Goal: Information Seeking & Learning: Learn about a topic

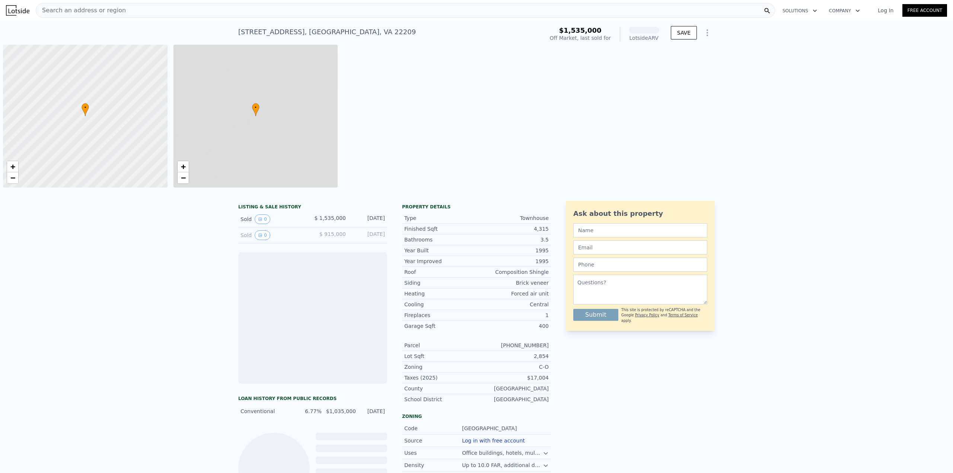
scroll to position [0, 3]
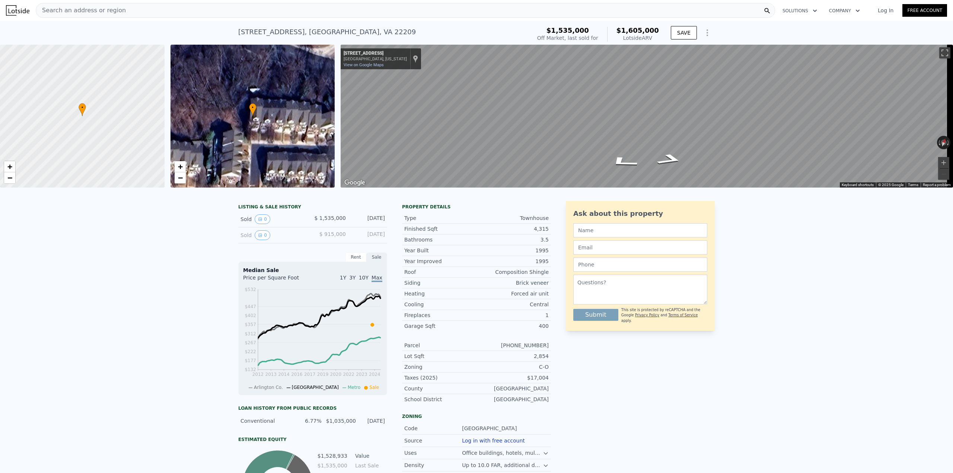
click at [329, 220] on span "$ 1,535,000" at bounding box center [330, 218] width 32 height 6
drag, startPoint x: 329, startPoint y: 220, endPoint x: 360, endPoint y: 220, distance: 31.3
click at [360, 220] on div "Sold 0 $ 1,535,000 [DATE]" at bounding box center [312, 219] width 149 height 16
click at [360, 220] on div "[DATE]" at bounding box center [368, 219] width 33 height 10
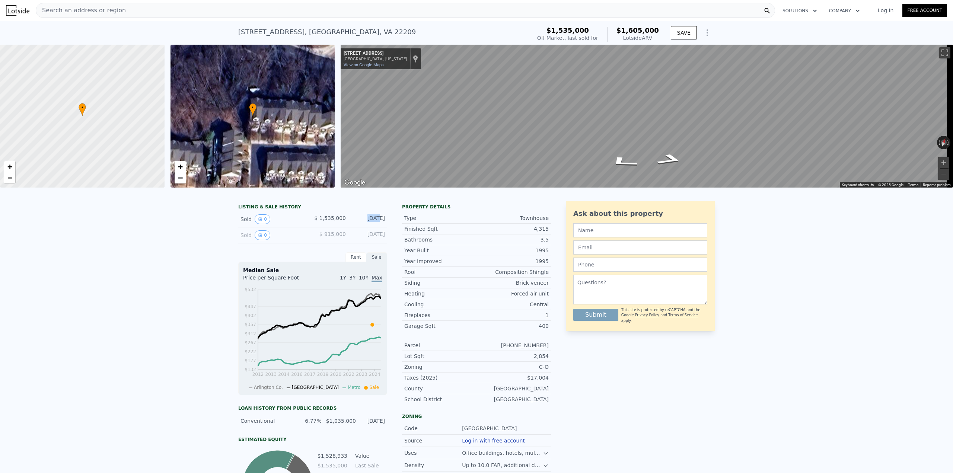
click at [360, 220] on div "[DATE]" at bounding box center [368, 219] width 33 height 10
drag, startPoint x: 360, startPoint y: 220, endPoint x: 343, endPoint y: 226, distance: 18.4
click at [343, 226] on div "Sold 0 $ 1,535,000 [DATE]" at bounding box center [312, 219] width 149 height 16
click at [342, 221] on span "$ 1,535,000" at bounding box center [330, 218] width 32 height 6
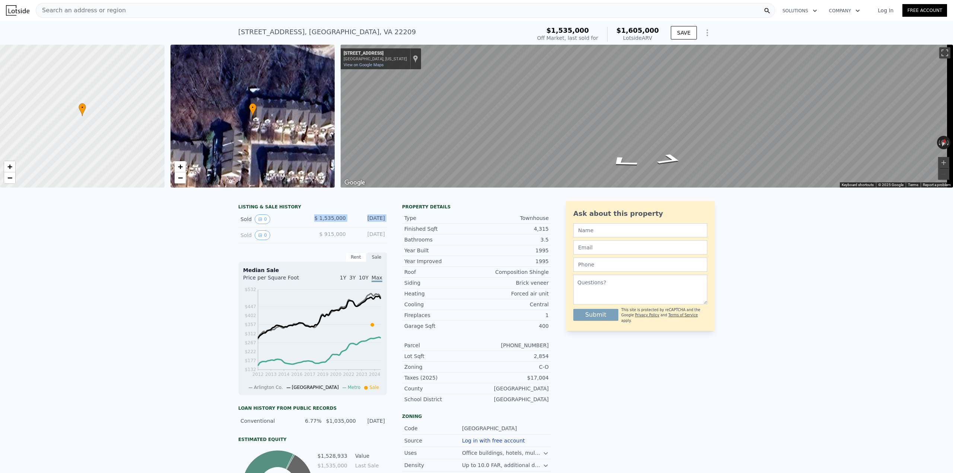
drag, startPoint x: 342, startPoint y: 226, endPoint x: 366, endPoint y: 221, distance: 25.0
click at [366, 221] on div "Sold 0 $ 1,535,000 [DATE]" at bounding box center [312, 219] width 149 height 16
click at [366, 222] on div "[DATE]" at bounding box center [368, 219] width 33 height 10
drag, startPoint x: 366, startPoint y: 222, endPoint x: 288, endPoint y: 225, distance: 77.8
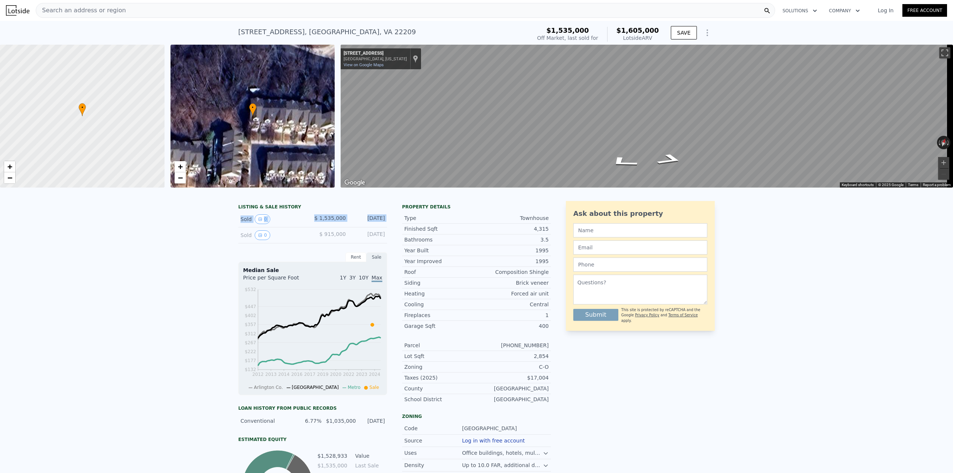
click at [275, 226] on div "Sold 0 $ 1,535,000 [DATE]" at bounding box center [312, 219] width 149 height 16
click at [318, 221] on span "$ 1,535,000" at bounding box center [330, 218] width 32 height 6
drag, startPoint x: 318, startPoint y: 221, endPoint x: 365, endPoint y: 225, distance: 47.7
click at [365, 225] on div "Sold 0 $ 1,535,000 [DATE]" at bounding box center [312, 219] width 149 height 16
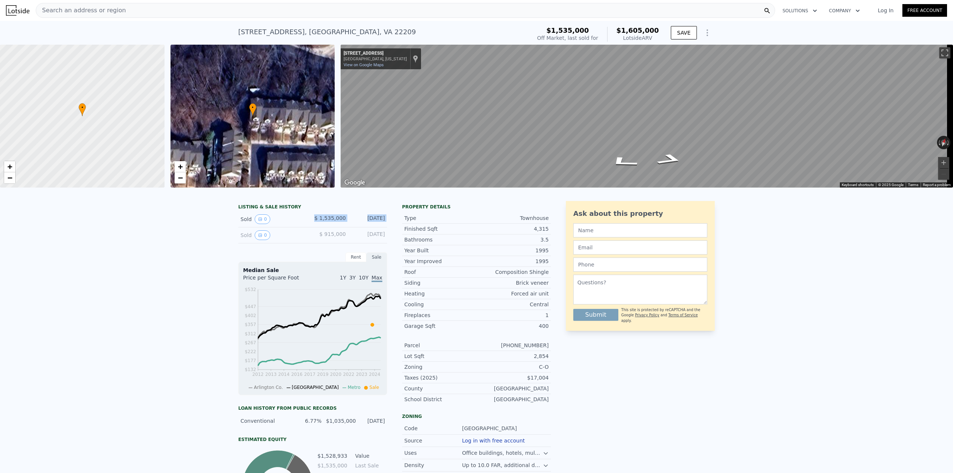
click at [365, 224] on div "[DATE]" at bounding box center [368, 219] width 33 height 10
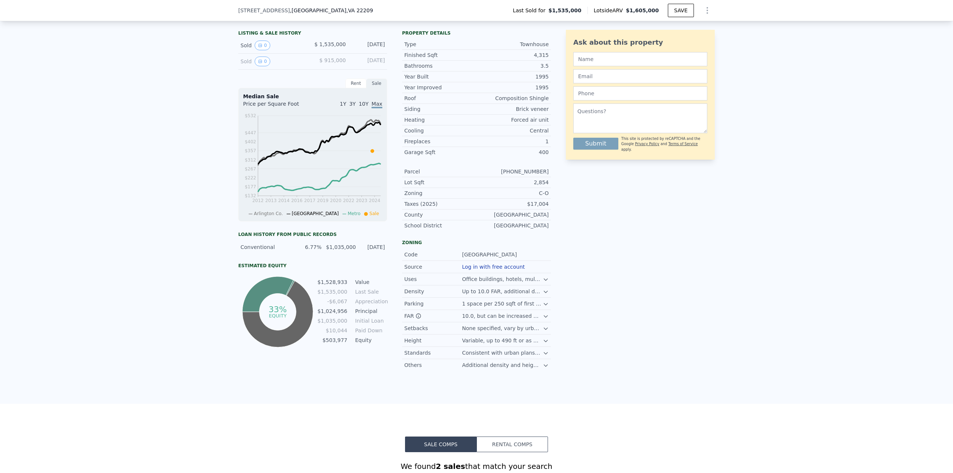
scroll to position [220, 0]
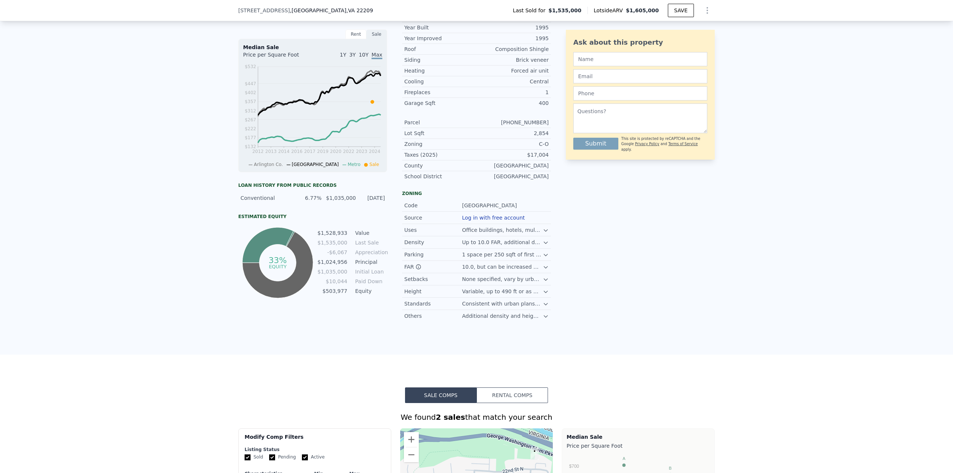
click at [301, 198] on div "Conventional 6.77% $1,035,000 [DATE]" at bounding box center [312, 197] width 149 height 13
drag, startPoint x: 301, startPoint y: 198, endPoint x: 355, endPoint y: 200, distance: 54.3
click at [355, 200] on div "Conventional 6.77% $1,035,000 [DATE]" at bounding box center [312, 197] width 149 height 13
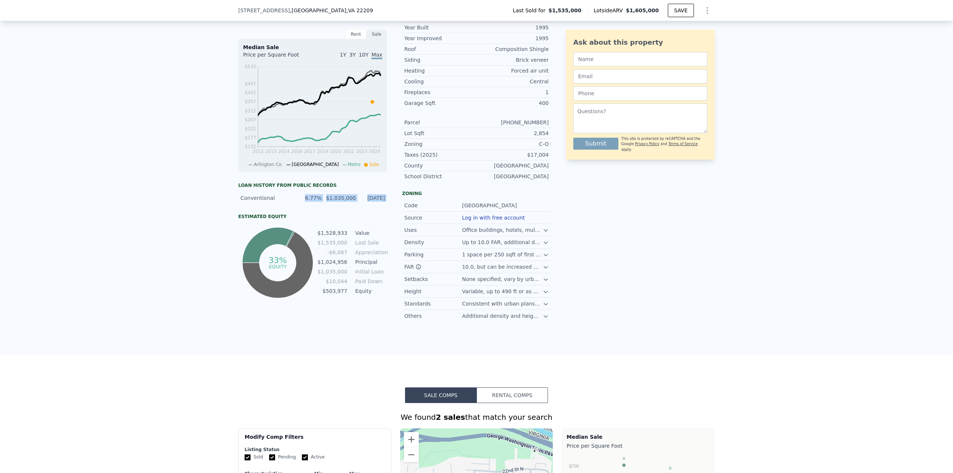
click at [359, 199] on div "[DATE]" at bounding box center [372, 197] width 26 height 7
drag, startPoint x: 356, startPoint y: 199, endPoint x: 264, endPoint y: 192, distance: 92.6
click at [264, 192] on div "Loan history from public records Conventional 6.77% $1,035,000 [DATE] Estimated…" at bounding box center [312, 241] width 149 height 118
click at [265, 193] on div "Loan history from public records Conventional 6.77% $1,035,000 [DATE] Estimated…" at bounding box center [312, 241] width 149 height 118
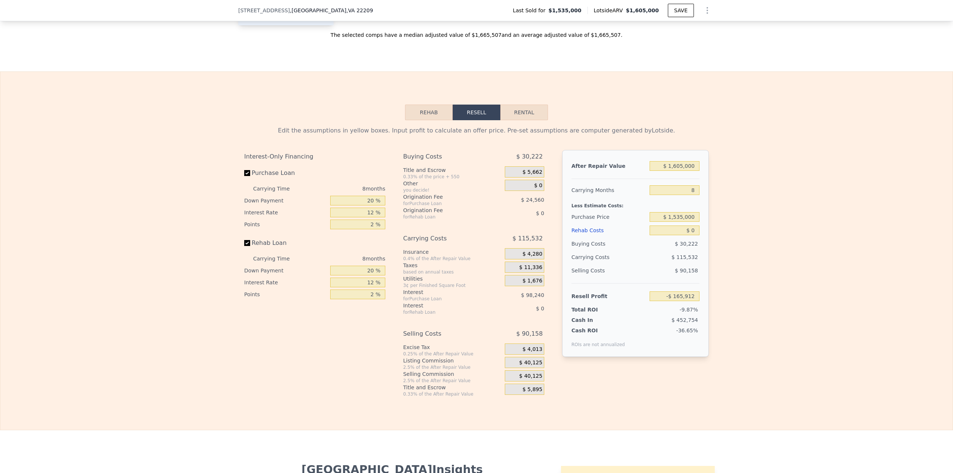
scroll to position [1002, 0]
click at [428, 111] on button "Rehab" at bounding box center [429, 115] width 48 height 16
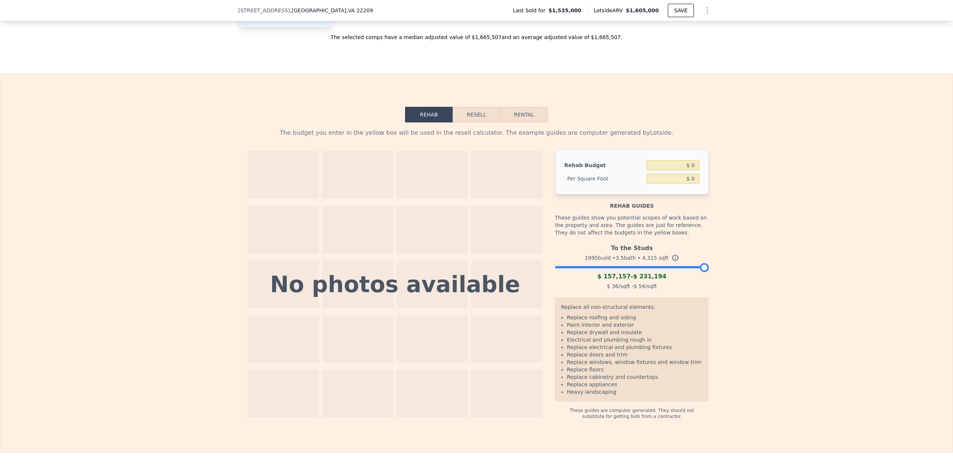
click at [464, 111] on button "Resell" at bounding box center [475, 115] width 47 height 16
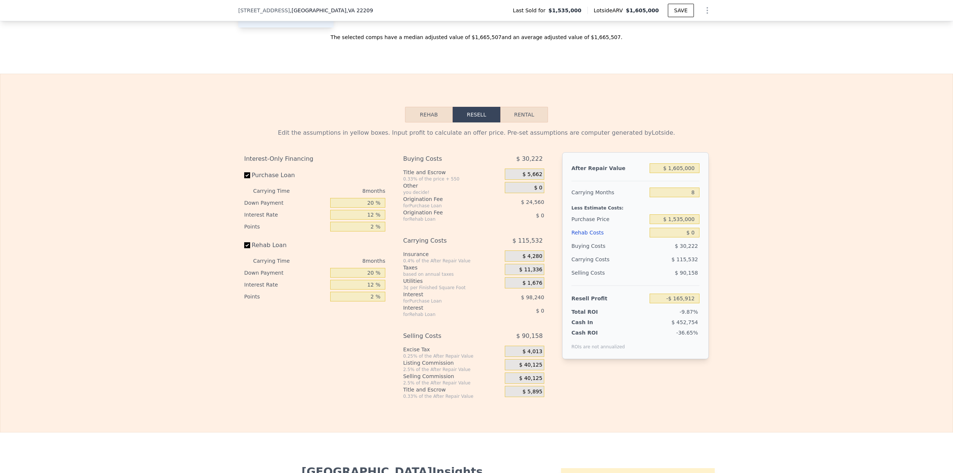
click at [520, 113] on button "Rental" at bounding box center [524, 115] width 48 height 16
select select "30"
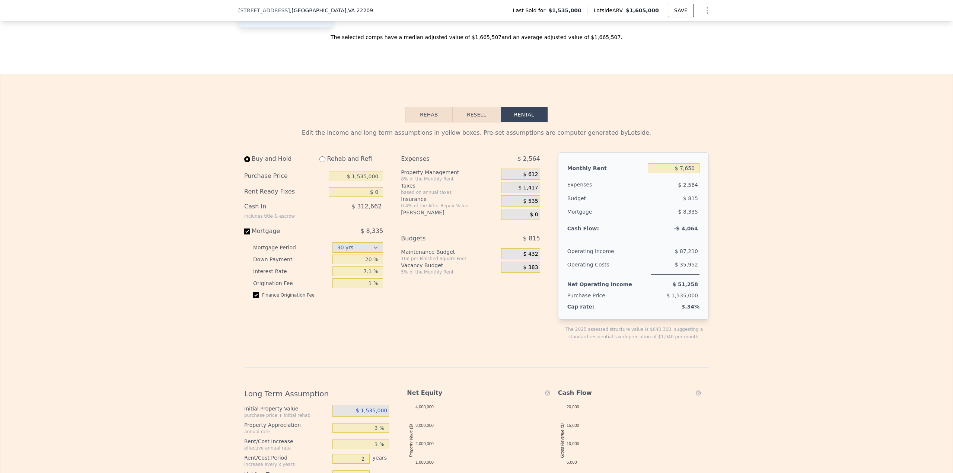
click at [482, 113] on button "Resell" at bounding box center [475, 115] width 47 height 16
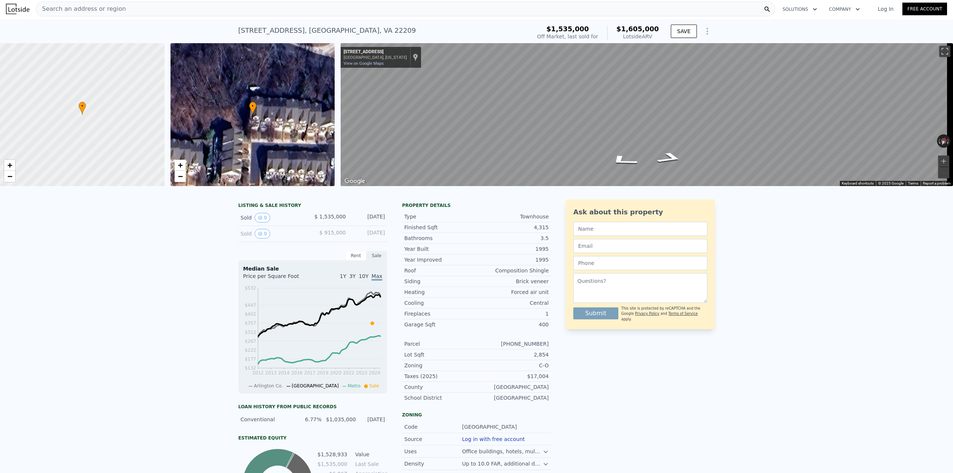
scroll to position [0, 0]
